Goal: Transaction & Acquisition: Register for event/course

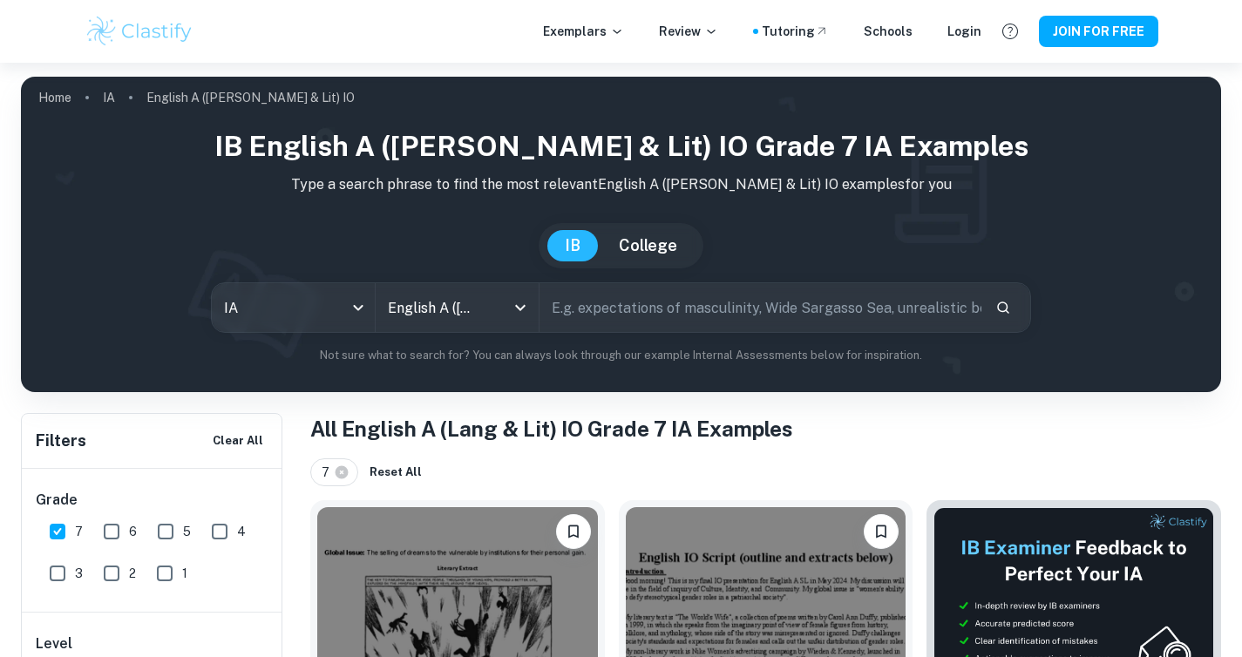
scroll to position [390, 0]
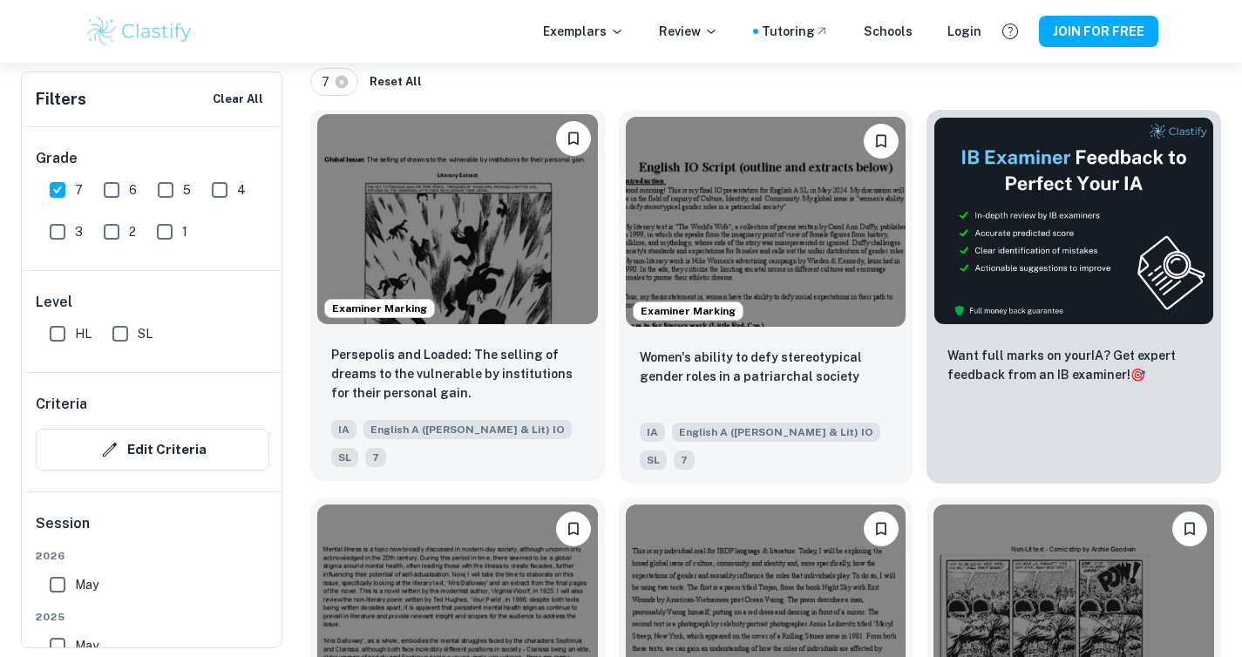
click at [483, 289] on img at bounding box center [457, 219] width 281 height 210
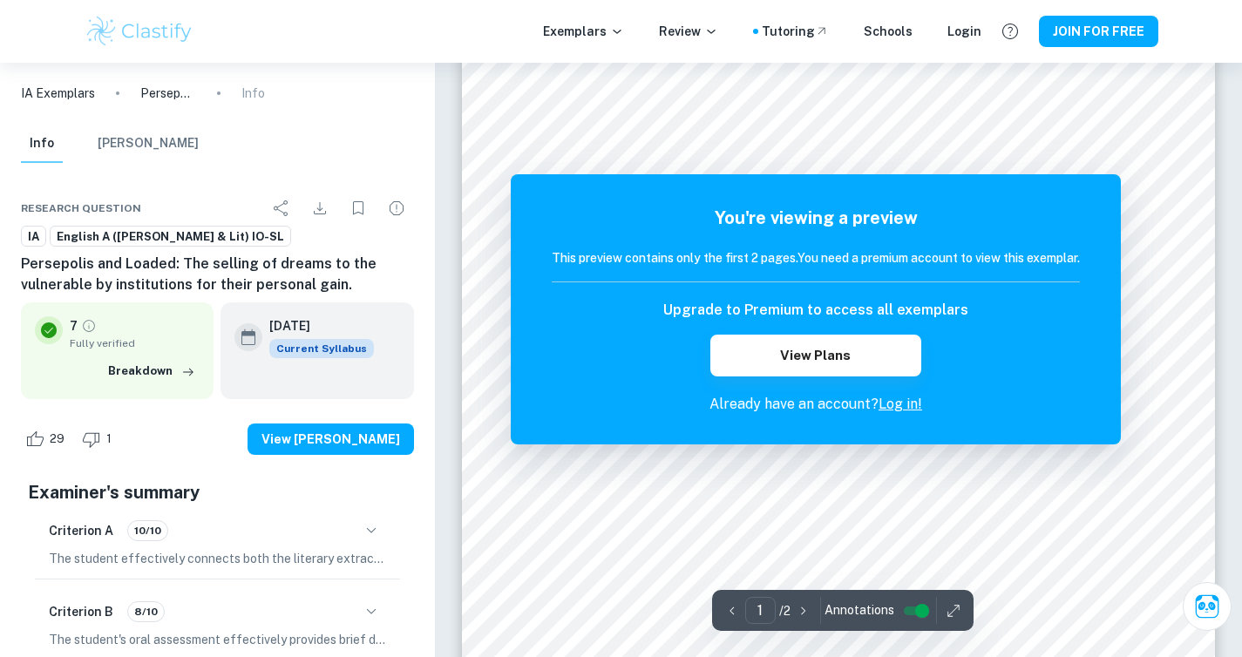
scroll to position [318, 0]
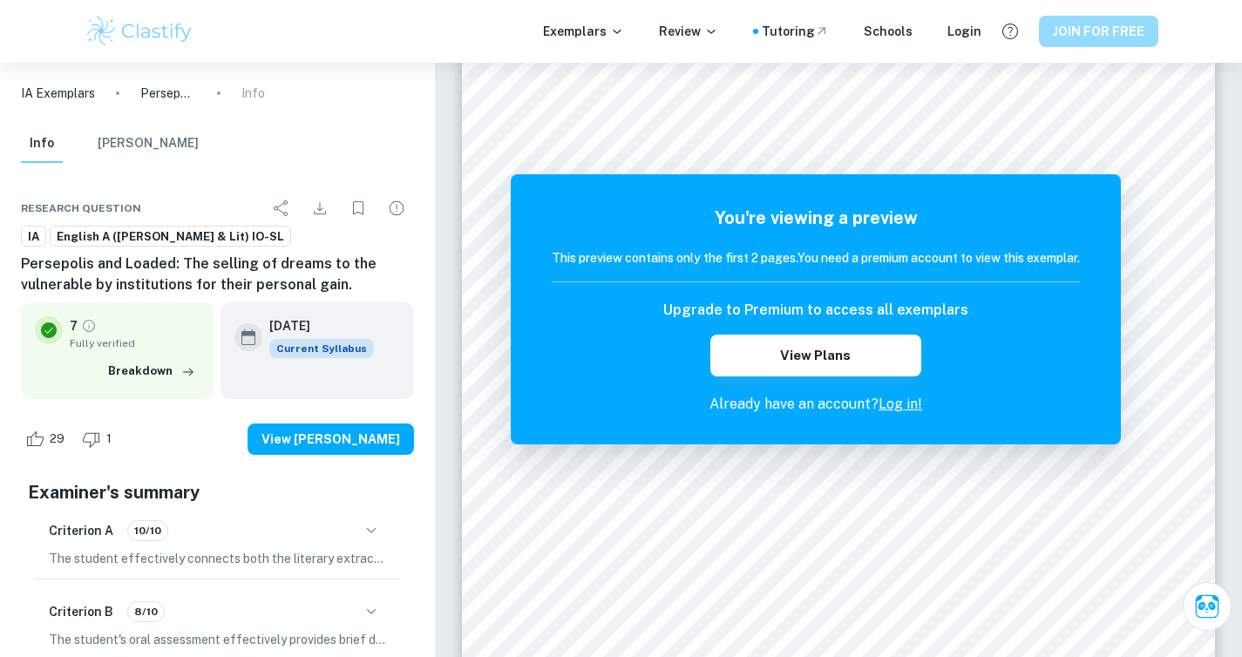
click at [1086, 35] on button "JOIN FOR FREE" at bounding box center [1098, 31] width 119 height 31
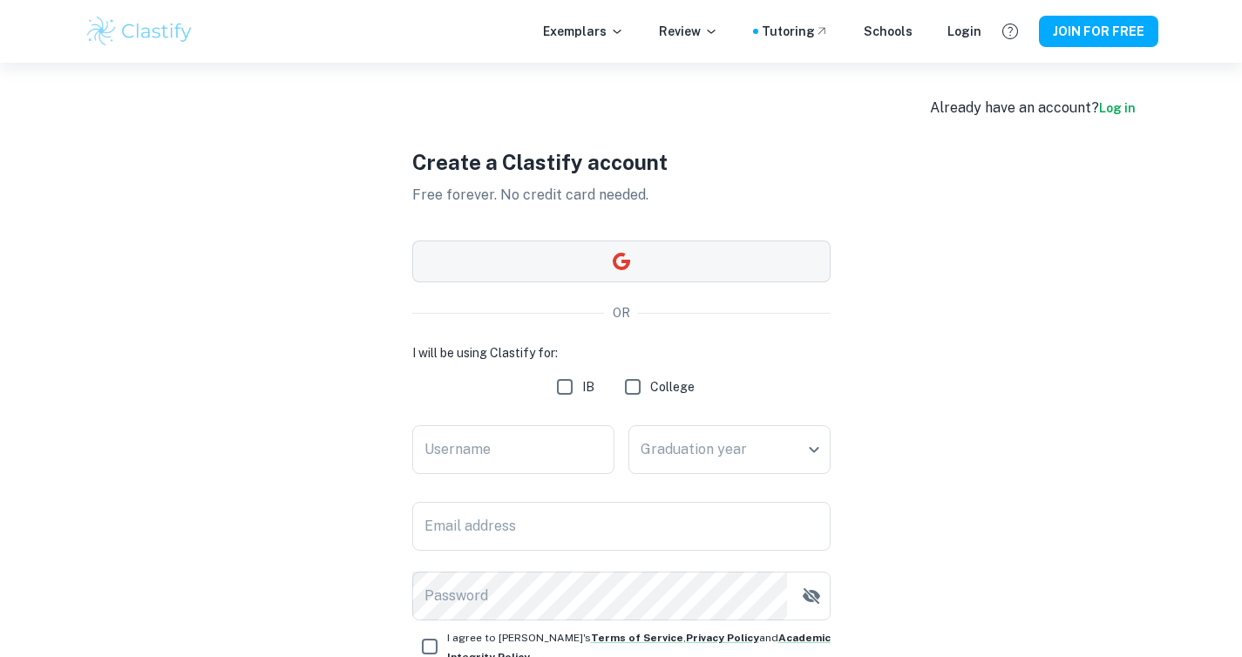
click at [634, 264] on button "button" at bounding box center [621, 262] width 418 height 42
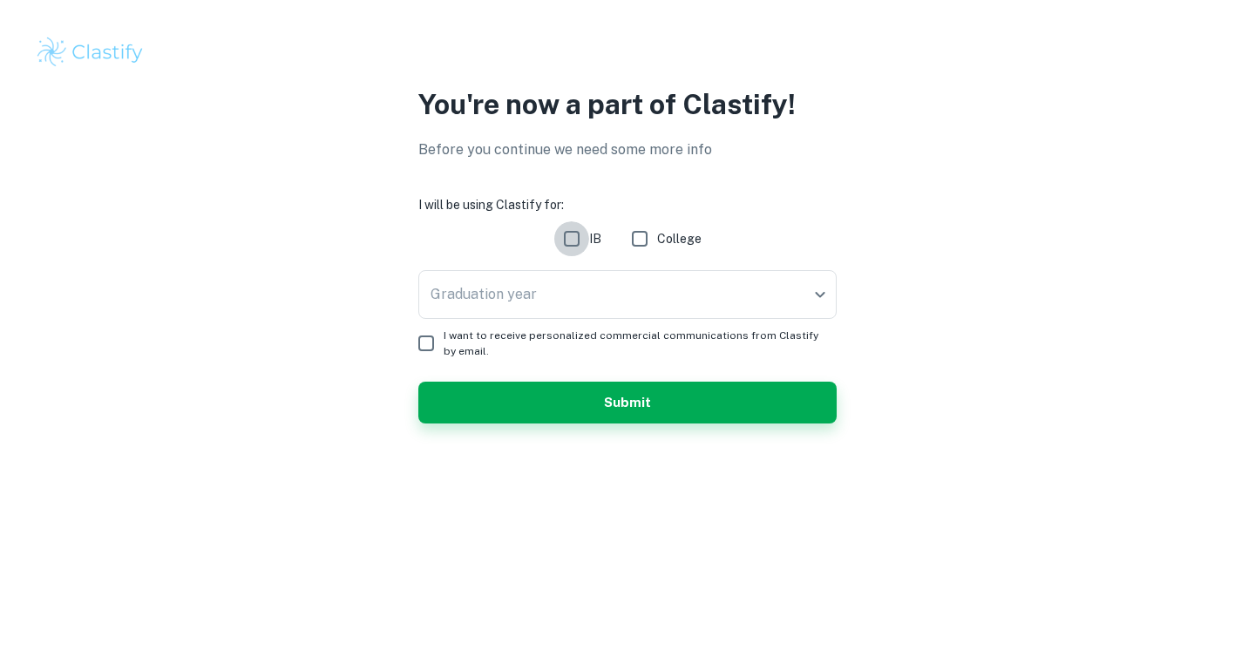
click at [575, 246] on input "IB" at bounding box center [571, 238] width 35 height 35
checkbox input "true"
click at [458, 308] on body "We value your privacy We use cookies to enhance your browsing experience, serve…" at bounding box center [627, 328] width 1255 height 657
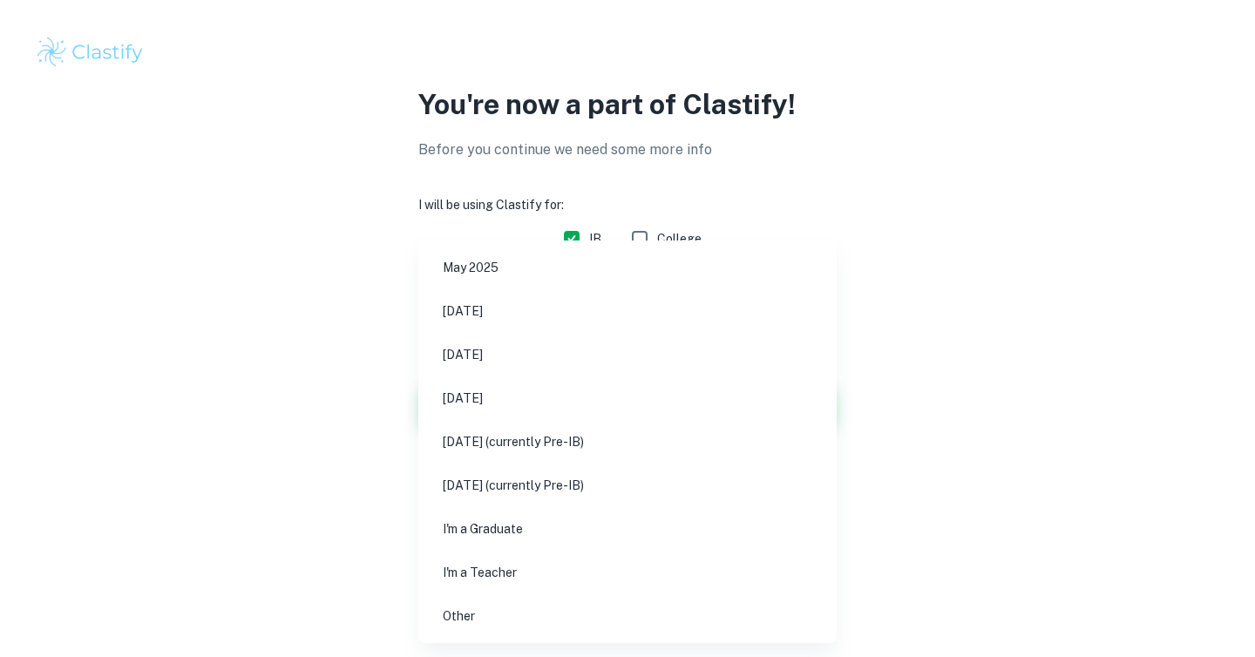
click at [491, 437] on li "May 2027 (currently Pre-IB)" at bounding box center [627, 442] width 404 height 40
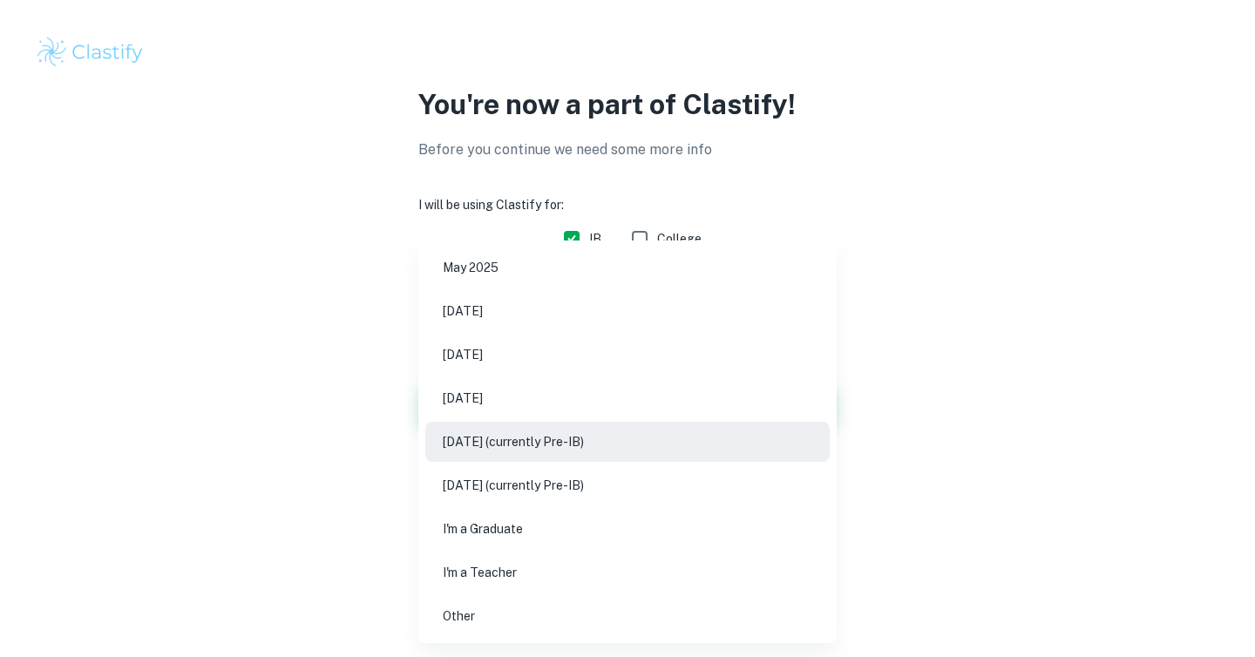
click at [789, 291] on body "We value your privacy We use cookies to enhance your browsing experience, serve…" at bounding box center [627, 328] width 1255 height 657
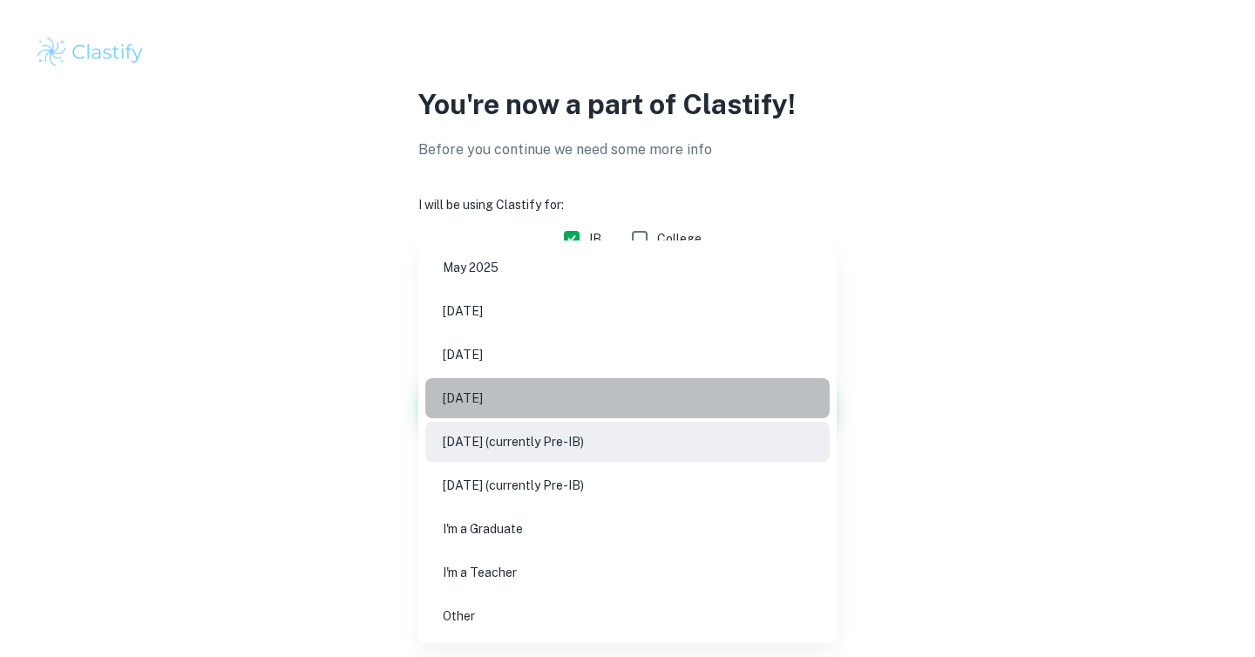
click at [778, 385] on li "November 2026" at bounding box center [627, 398] width 404 height 40
type input "N26"
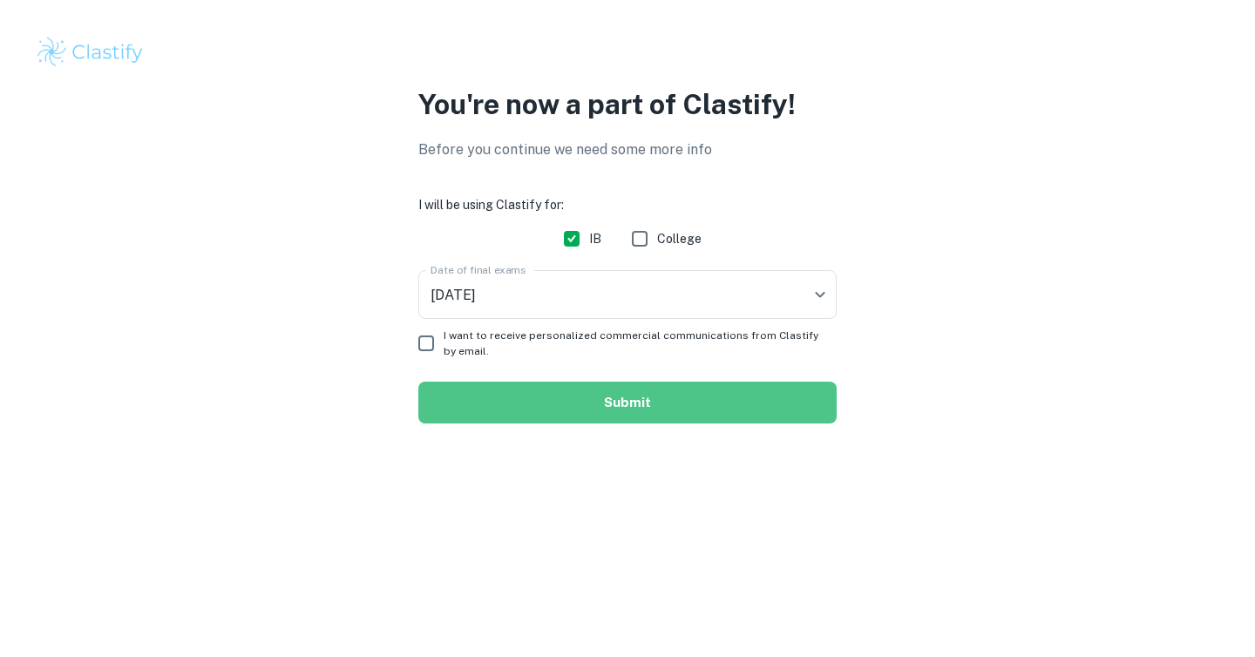
click at [760, 399] on button "Submit" at bounding box center [627, 403] width 418 height 42
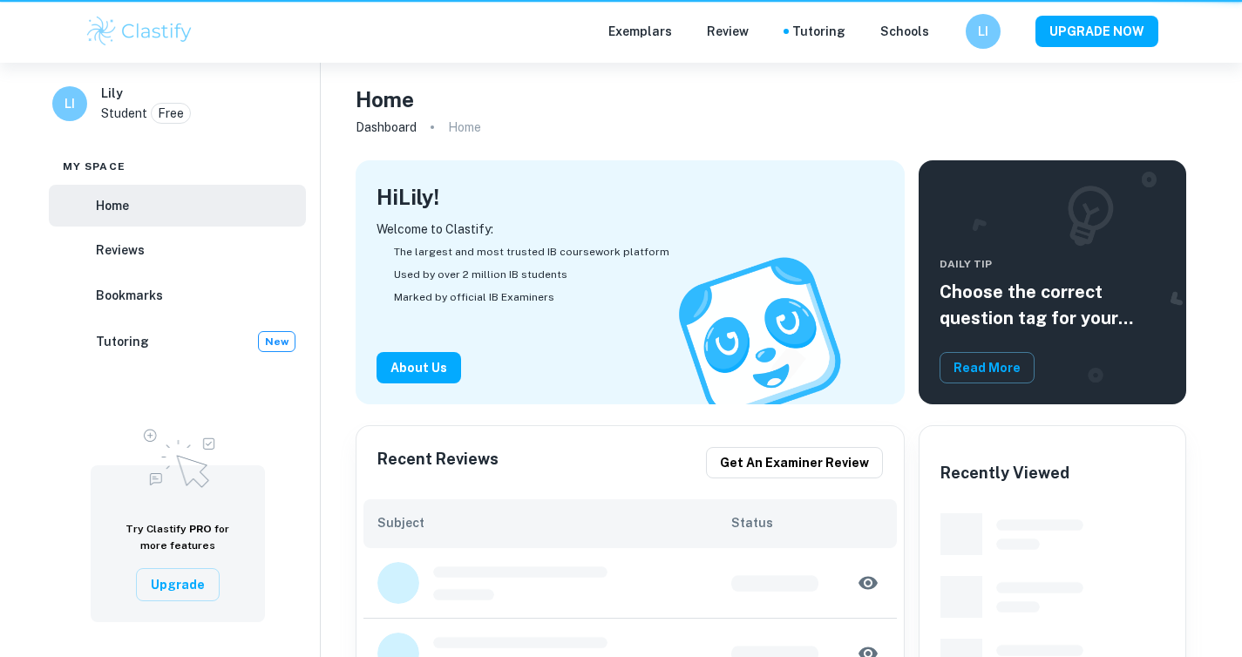
click at [668, 409] on div "Recent Reviews Get an examiner review Subject Status View All" at bounding box center [623, 619] width 563 height 430
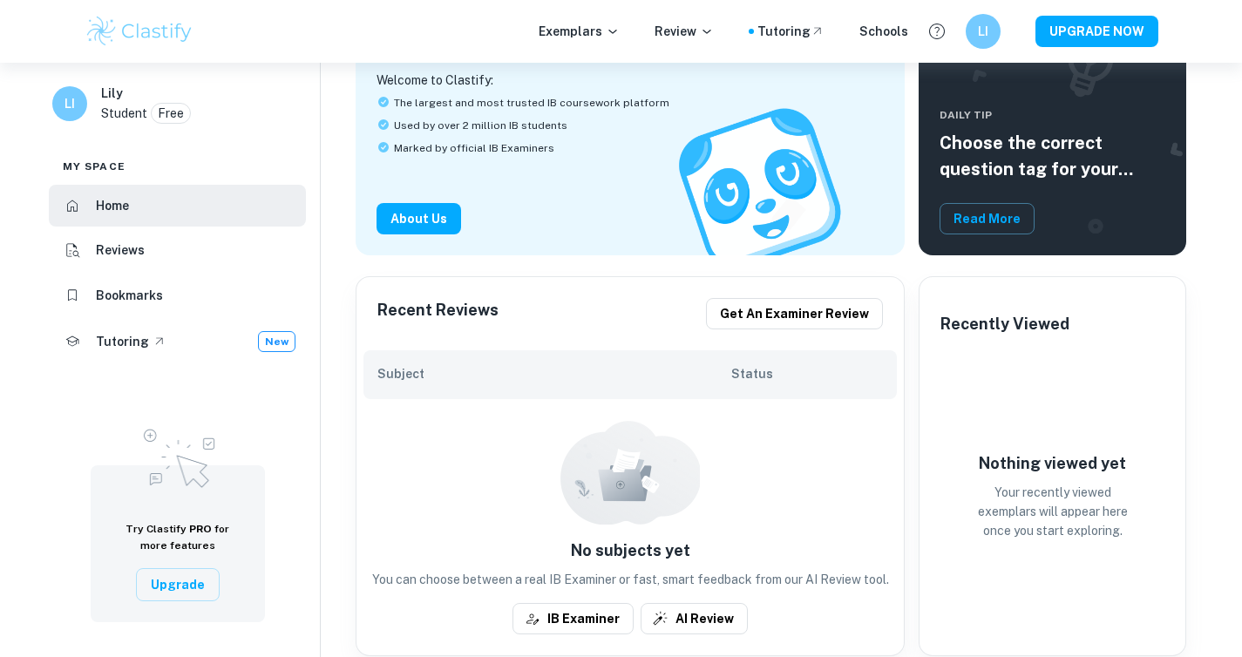
scroll to position [133, 0]
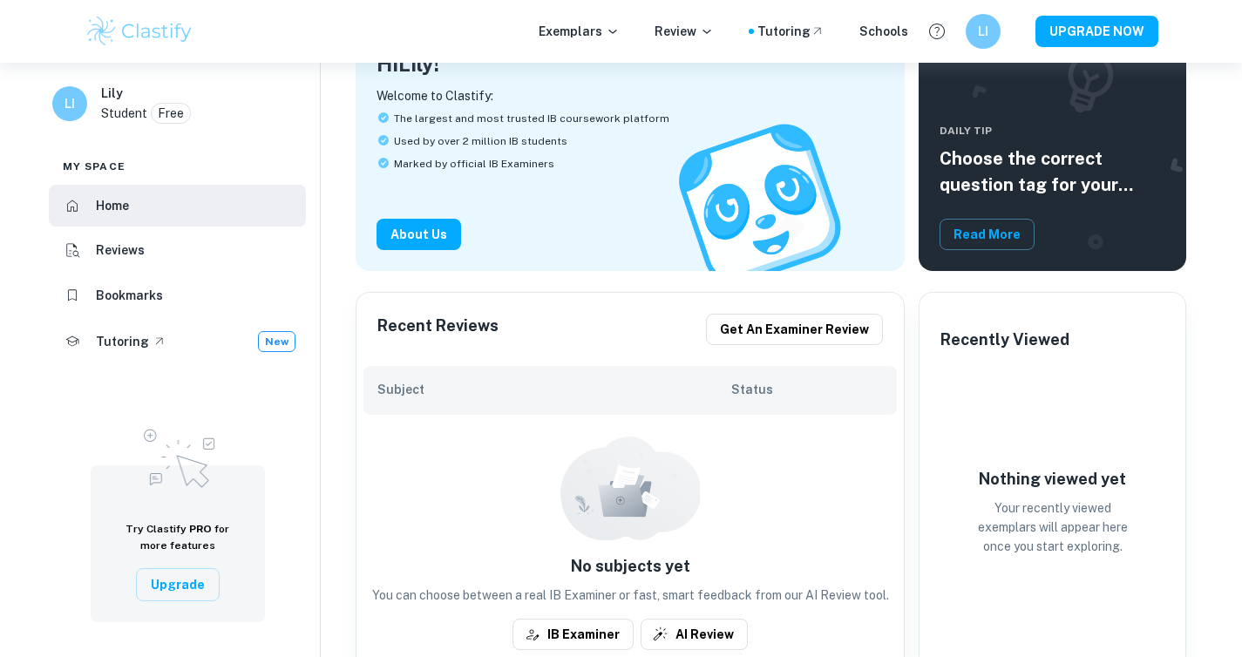
click at [741, 452] on div "No subjects yet You can choose between a real IB Examiner or fast, smart feedba…" at bounding box center [629, 543] width 547 height 256
click at [601, 502] on div at bounding box center [629, 488] width 139 height 105
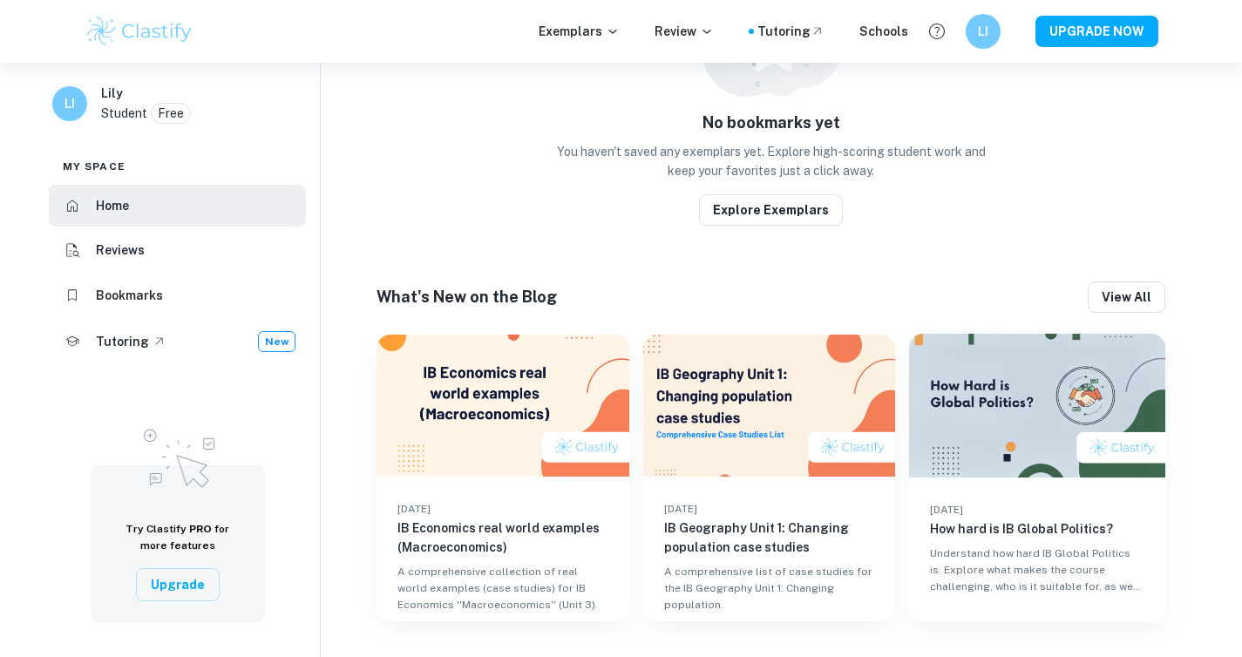
scroll to position [876, 0]
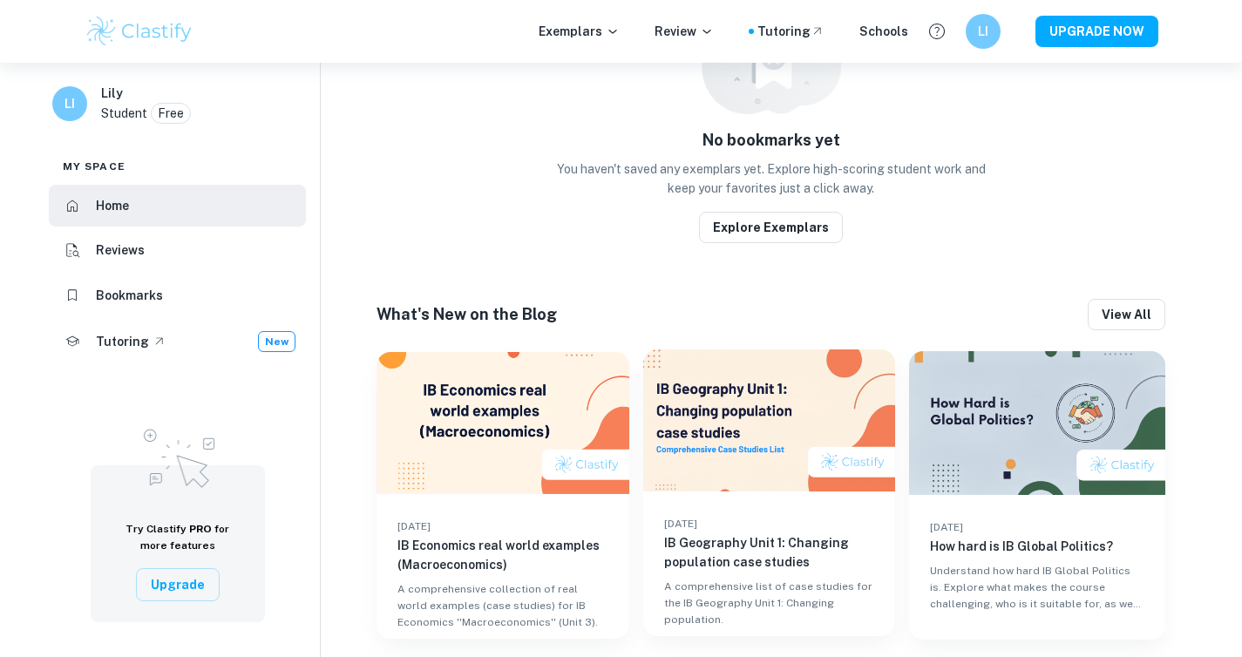
click at [797, 454] on img at bounding box center [769, 420] width 253 height 142
